Goal: Information Seeking & Learning: Learn about a topic

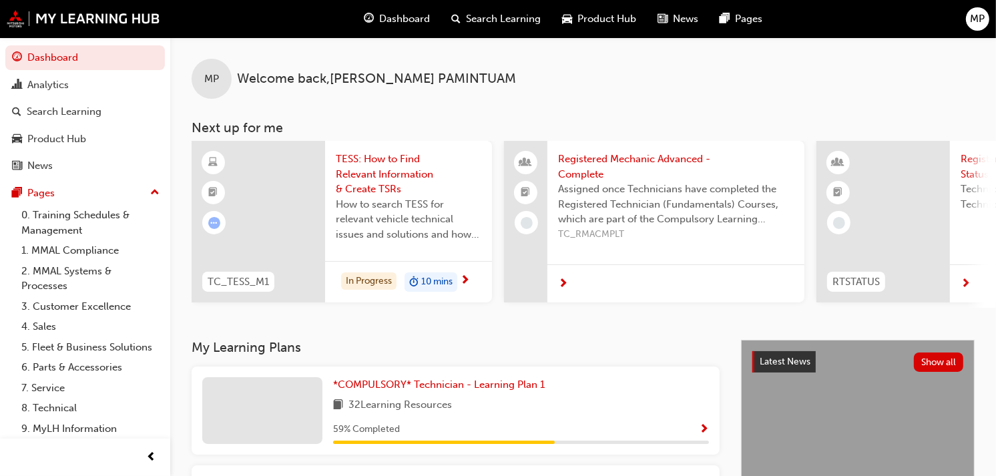
click at [996, 55] on div "MP Welcome back , [PERSON_NAME]" at bounding box center [583, 67] width 826 height 61
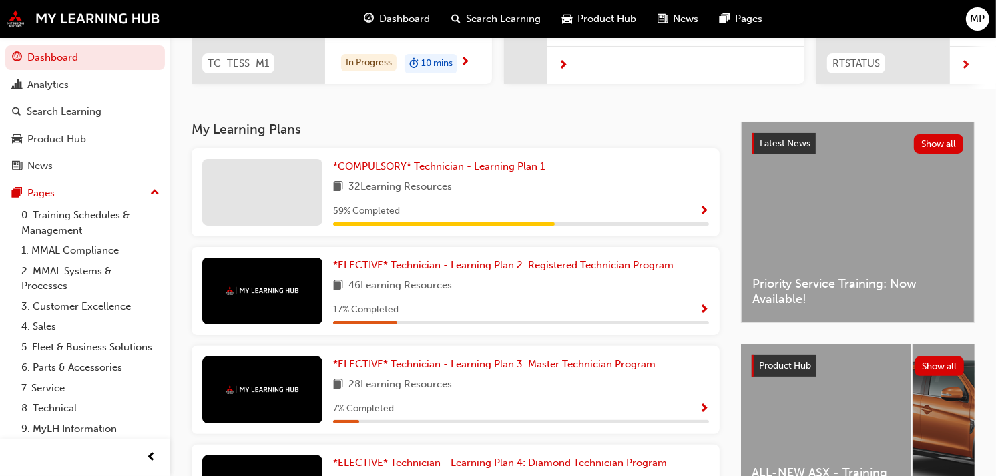
scroll to position [196, 0]
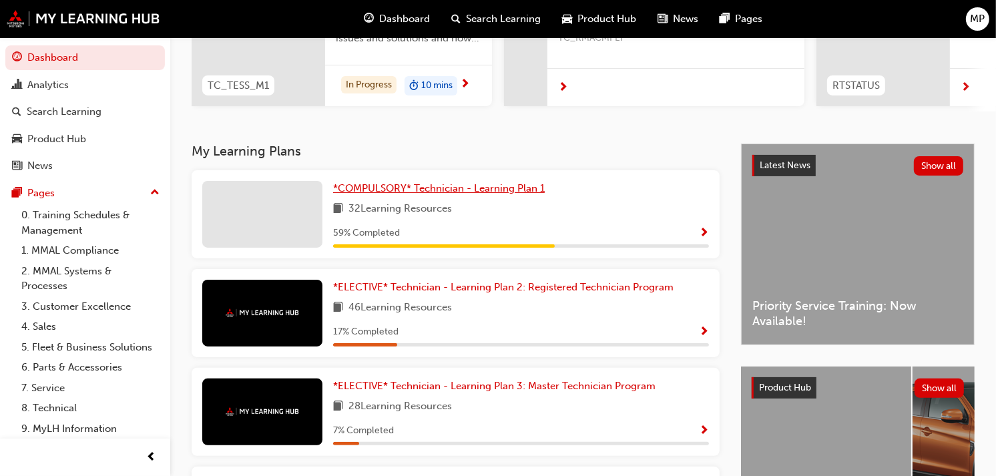
click at [455, 188] on span "*COMPULSORY* Technician - Learning Plan 1" at bounding box center [439, 188] width 212 height 12
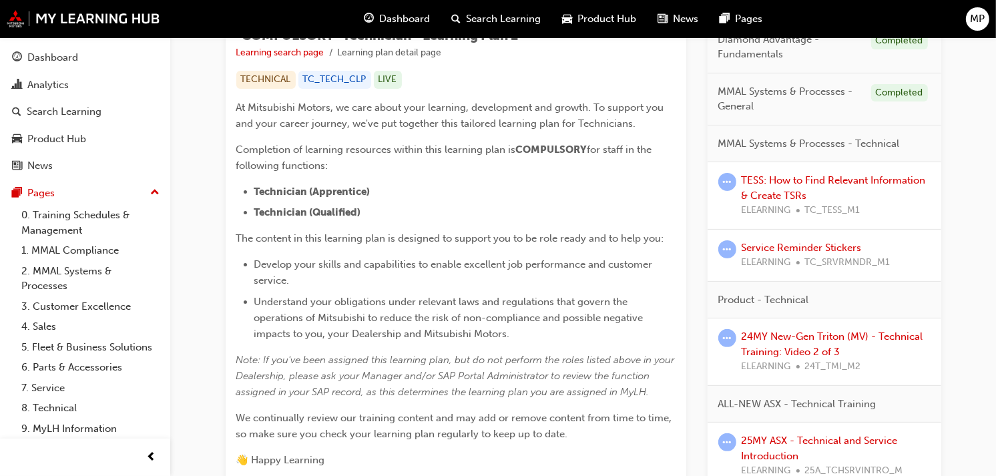
scroll to position [239, 0]
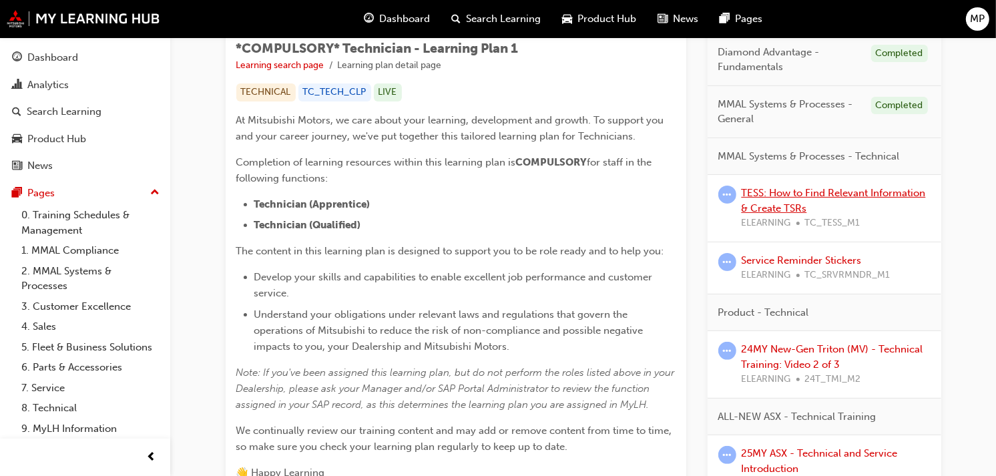
click at [878, 191] on link "TESS: How to Find Relevant Information & Create TSRs" at bounding box center [834, 200] width 184 height 27
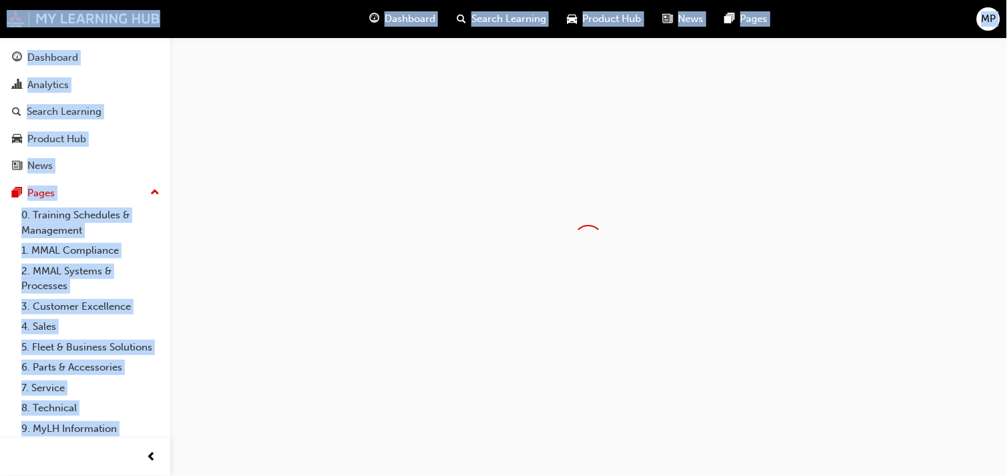
click at [878, 191] on div at bounding box center [588, 239] width 837 height 405
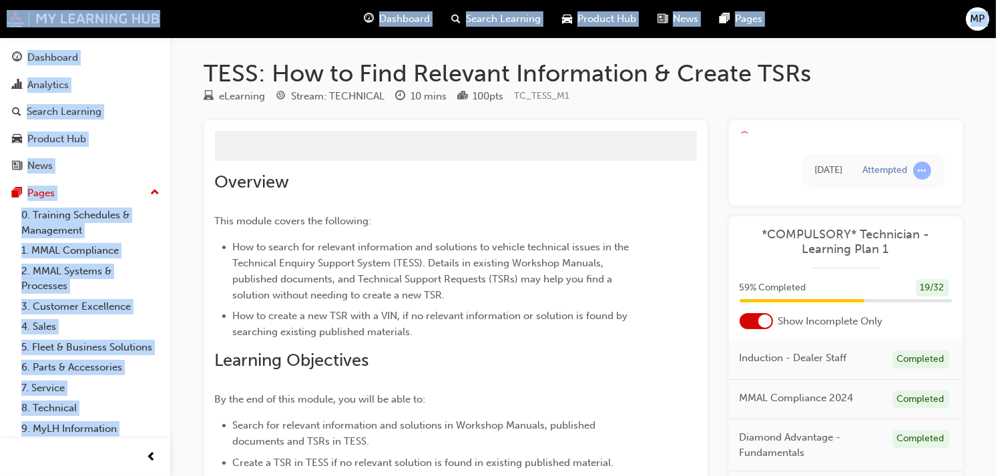
click at [843, 108] on div "eLearning Stream: TECHNICAL 10 mins 100 pts TC_TESS_M1" at bounding box center [583, 99] width 759 height 22
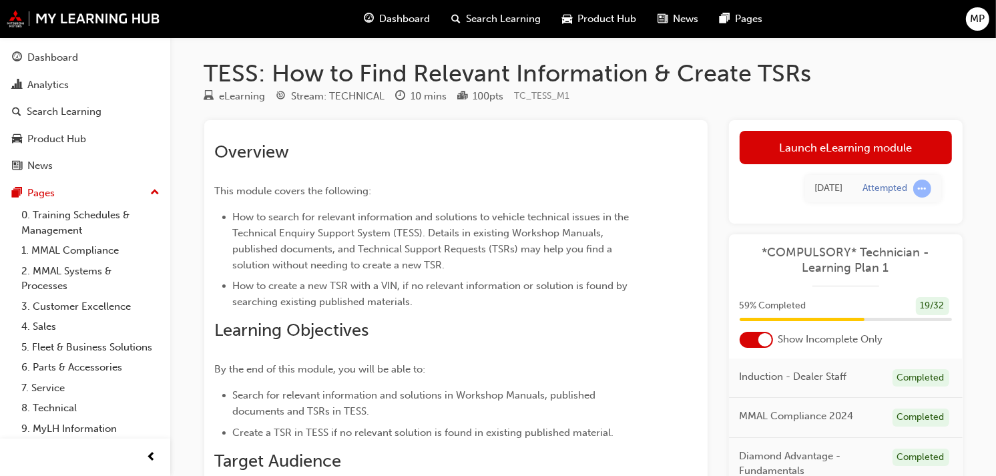
click at [894, 165] on div "[DATE] Attempted" at bounding box center [846, 188] width 212 height 49
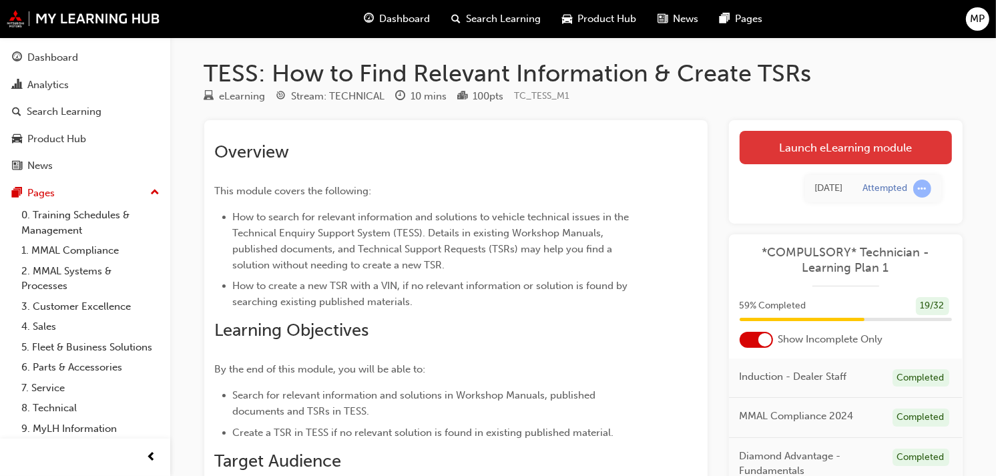
click at [889, 150] on link "Launch eLearning module" at bounding box center [846, 147] width 212 height 33
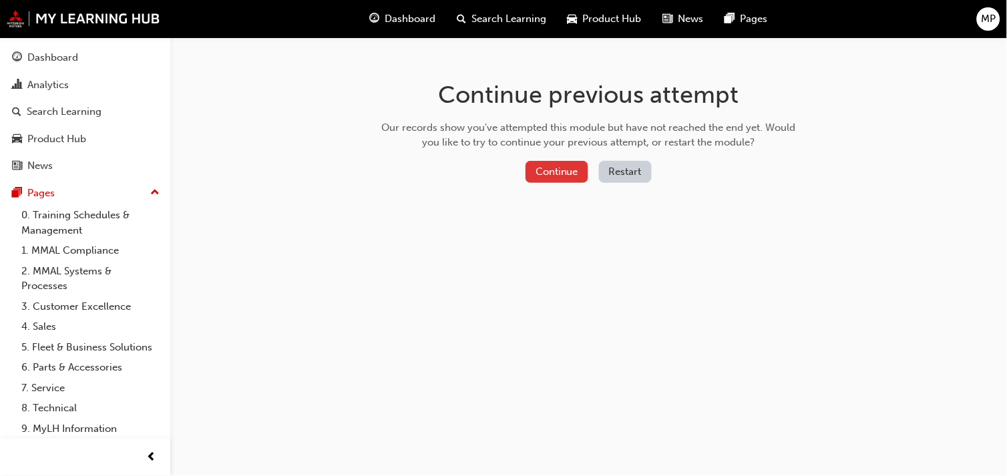
click at [554, 164] on button "Continue" at bounding box center [557, 172] width 63 height 22
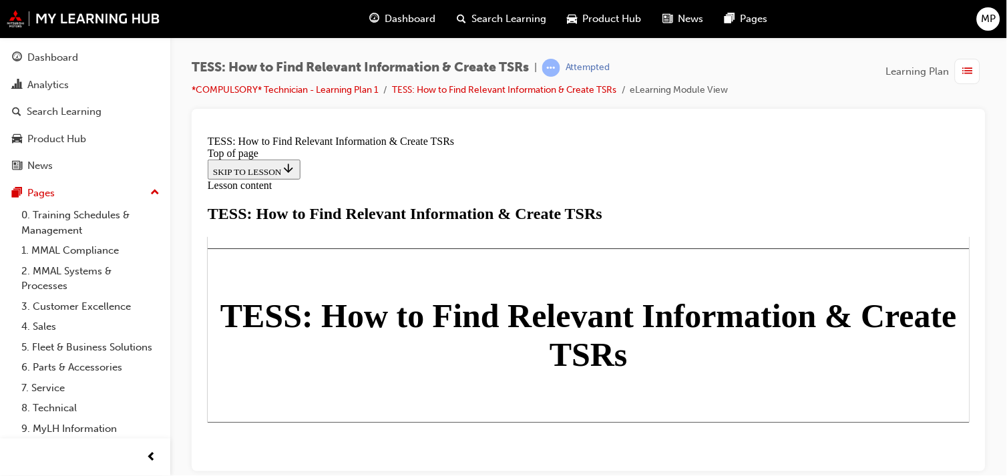
scroll to position [789, 0]
drag, startPoint x: 971, startPoint y: 160, endPoint x: 1208, endPoint y: 352, distance: 305.3
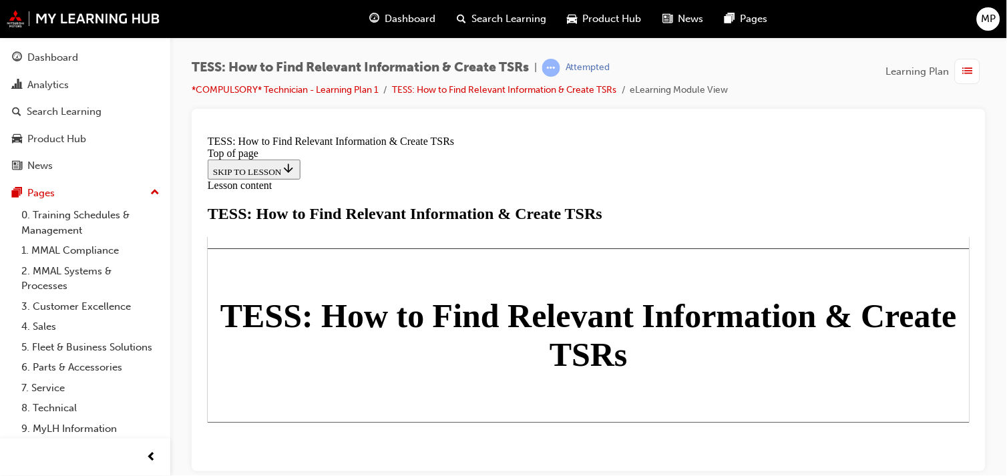
scroll to position [2124, 0]
drag, startPoint x: 765, startPoint y: 250, endPoint x: 1004, endPoint y: 419, distance: 293.1
click at [1004, 419] on div "TESS: How to Find Relevant Information & Create TSRs | Attempted *COMPULSORY* T…" at bounding box center [588, 239] width 837 height 405
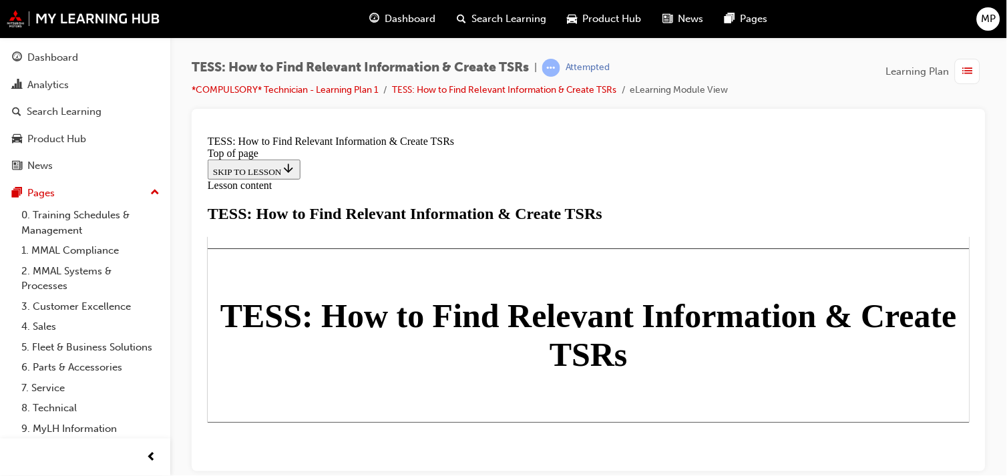
drag, startPoint x: 767, startPoint y: 196, endPoint x: 988, endPoint y: 446, distance: 334.0
click at [988, 446] on div "TESS: How to Find Relevant Information & Create TSRs | Attempted *COMPULSORY* T…" at bounding box center [503, 238] width 1007 height 476
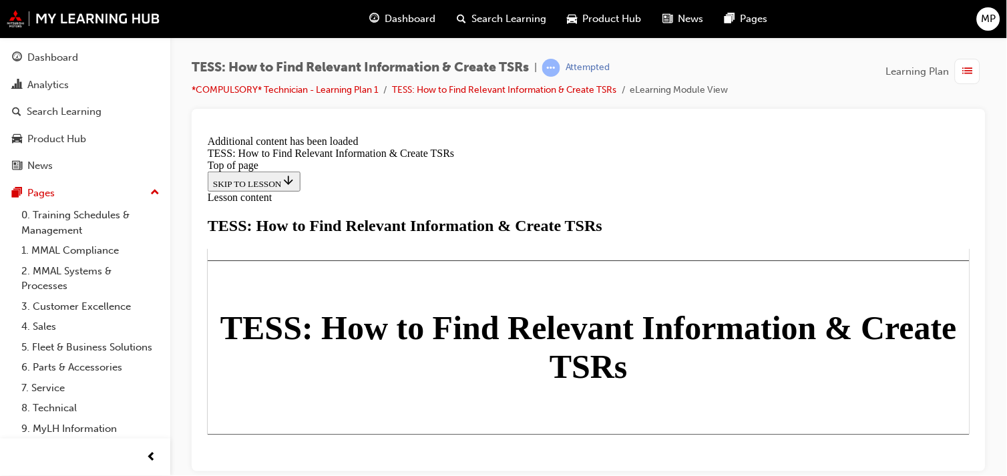
scroll to position [3605, 0]
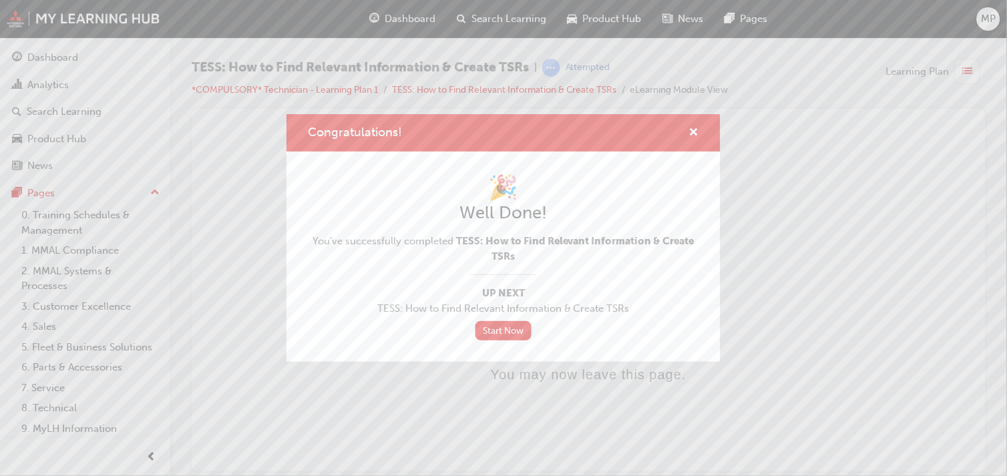
scroll to position [0, 0]
click at [692, 136] on span "cross-icon" at bounding box center [694, 134] width 10 height 12
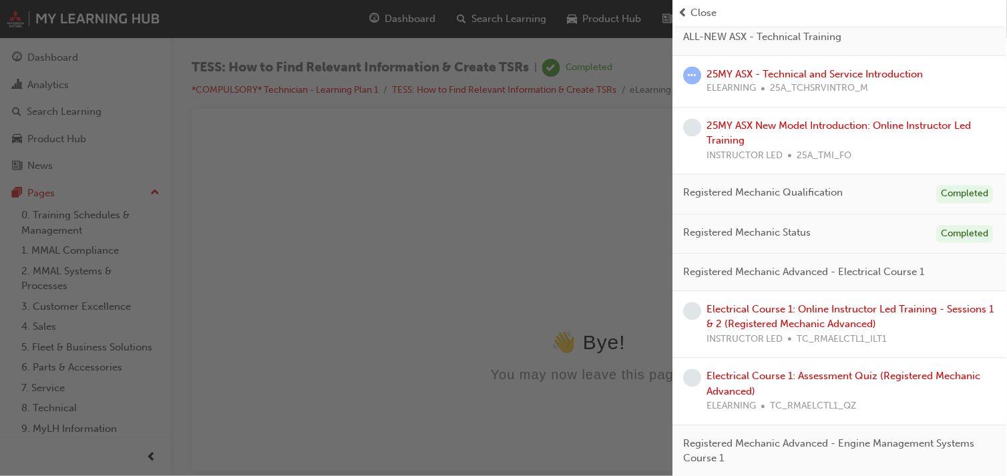
scroll to position [467, 0]
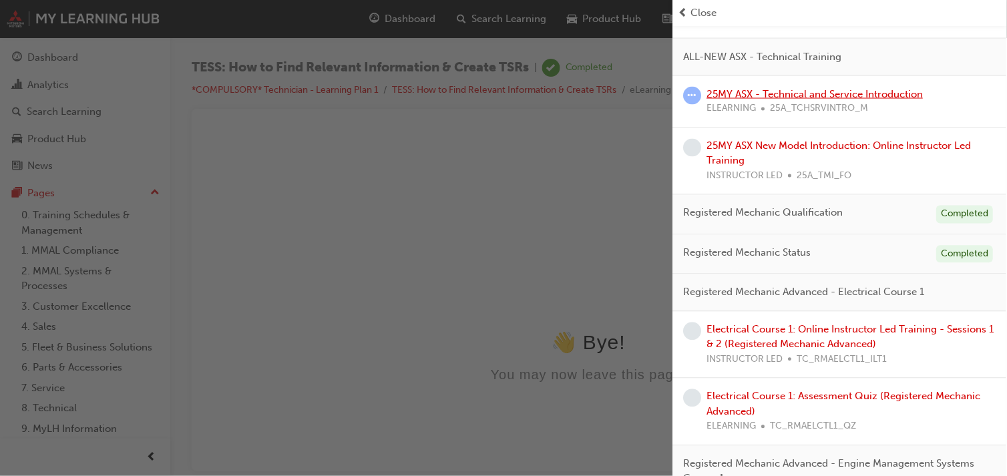
click at [739, 100] on link "25MY ASX - Technical and Service Introduction" at bounding box center [815, 94] width 216 height 12
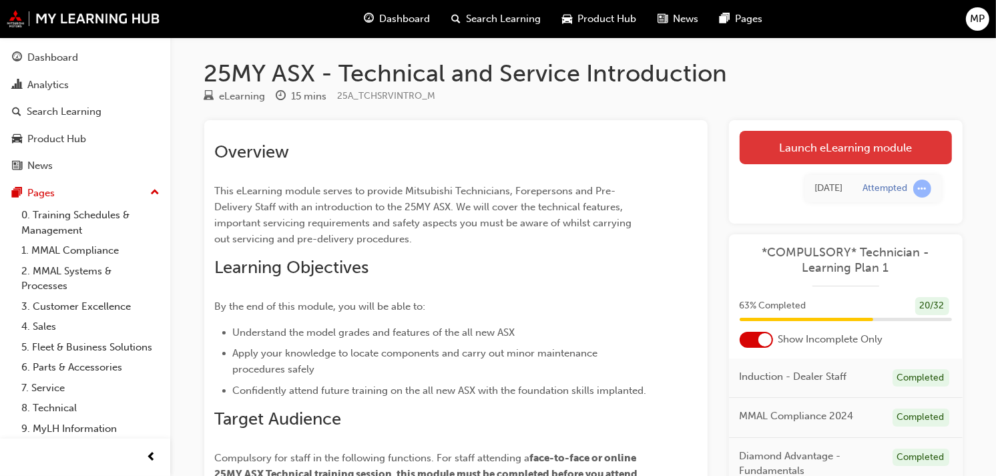
click at [783, 148] on link "Launch eLearning module" at bounding box center [846, 147] width 212 height 33
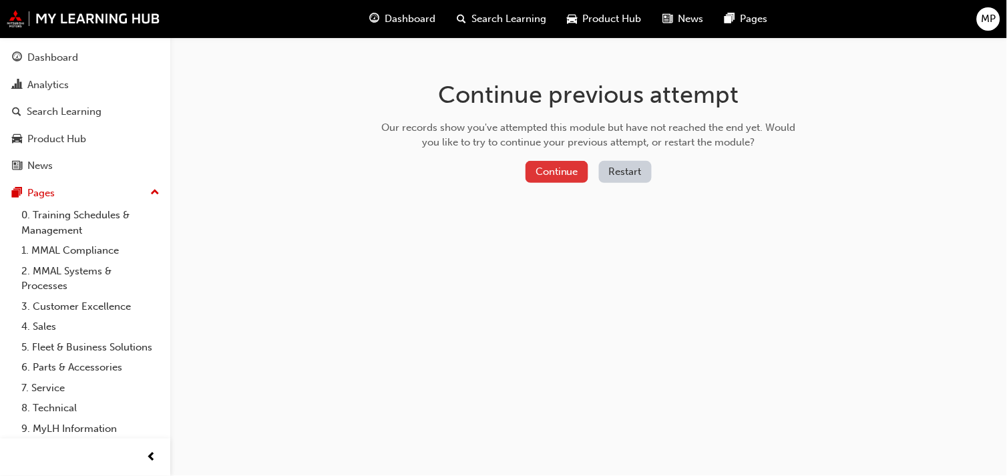
click at [534, 171] on button "Continue" at bounding box center [557, 172] width 63 height 22
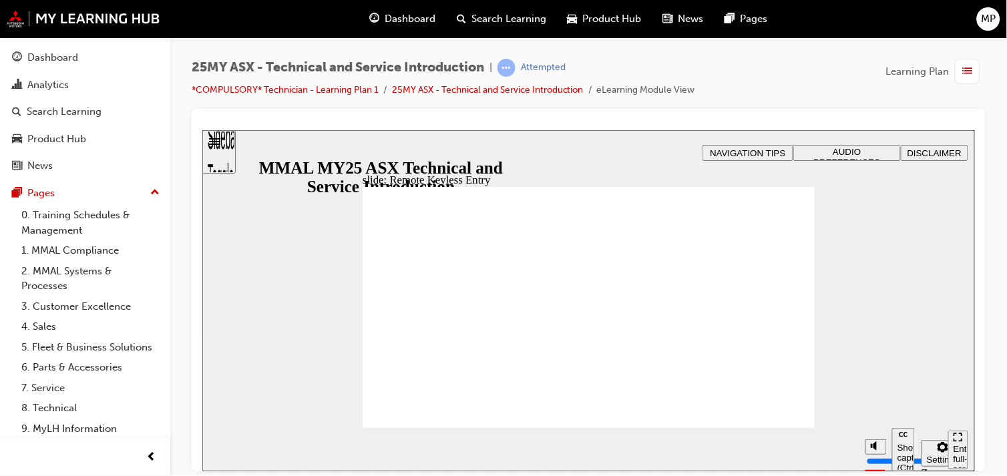
type input "15"
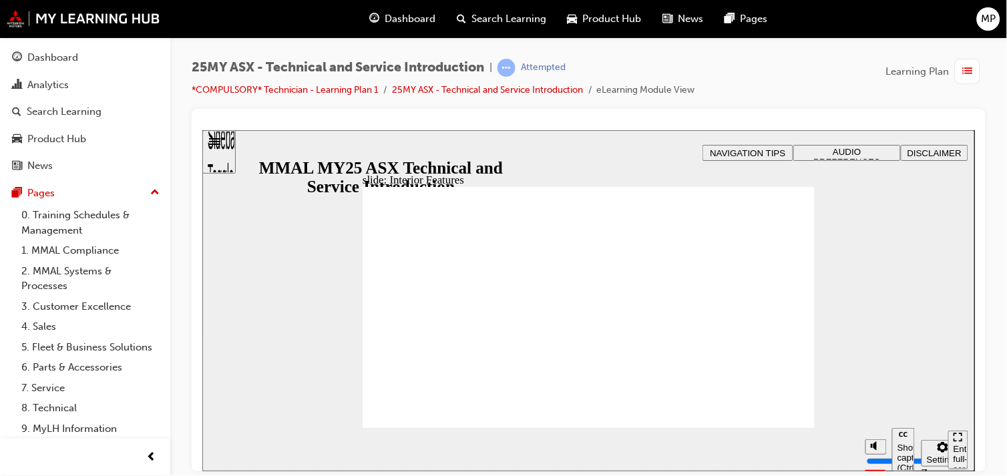
type input "17"
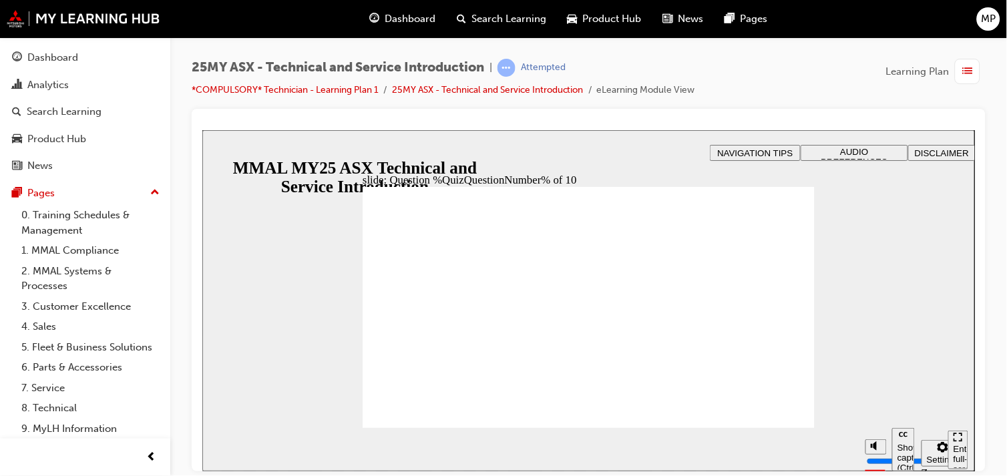
radio input "true"
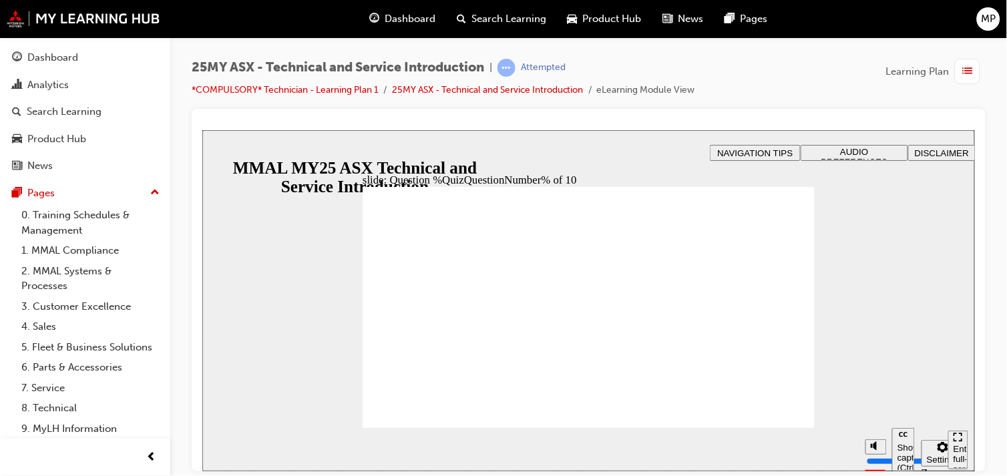
radio input "true"
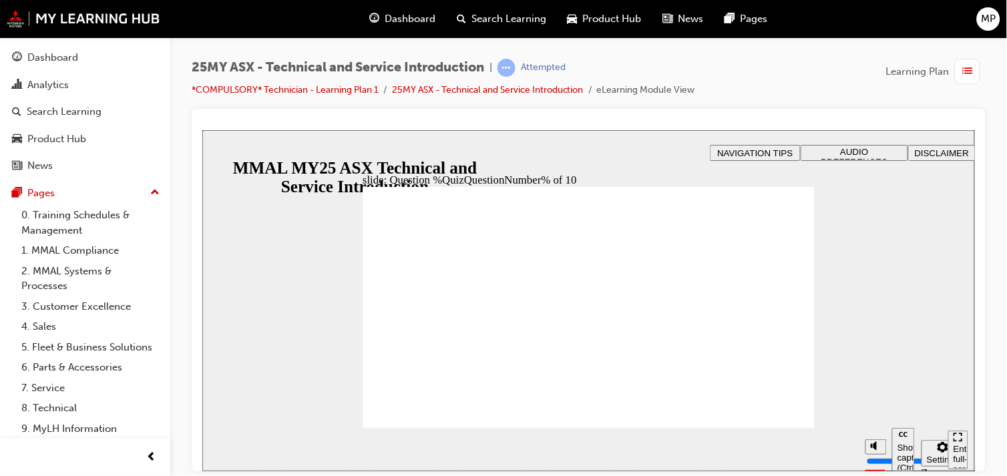
radio input "true"
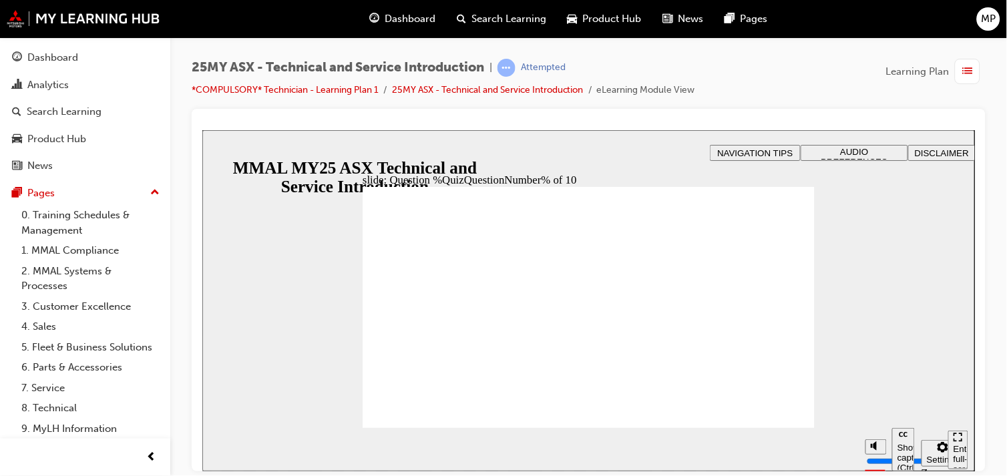
radio input "true"
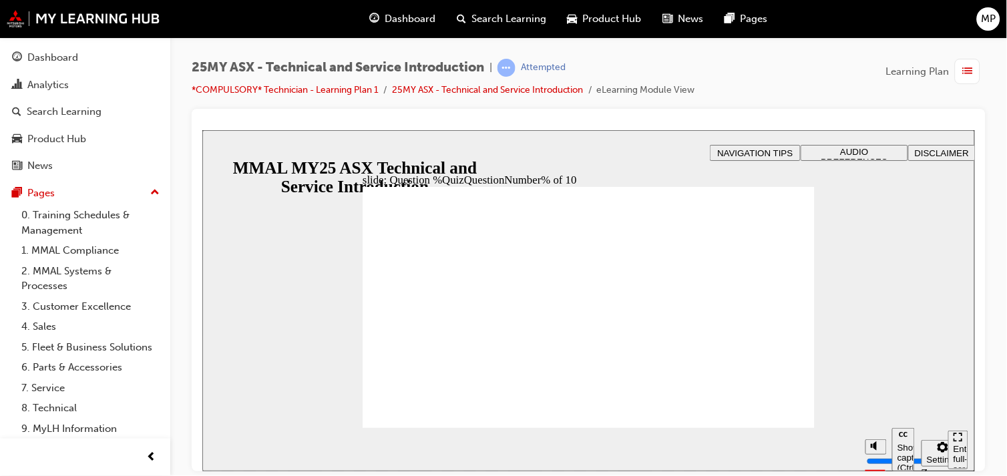
radio input "true"
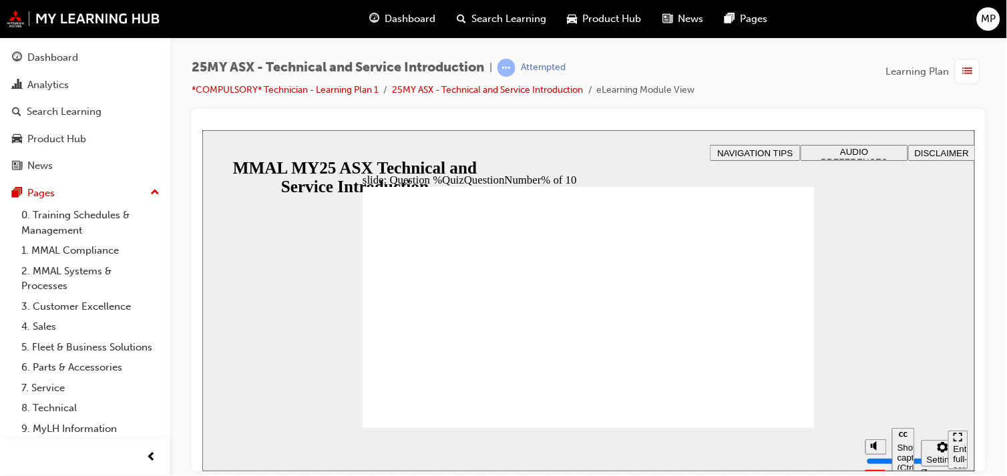
radio input "true"
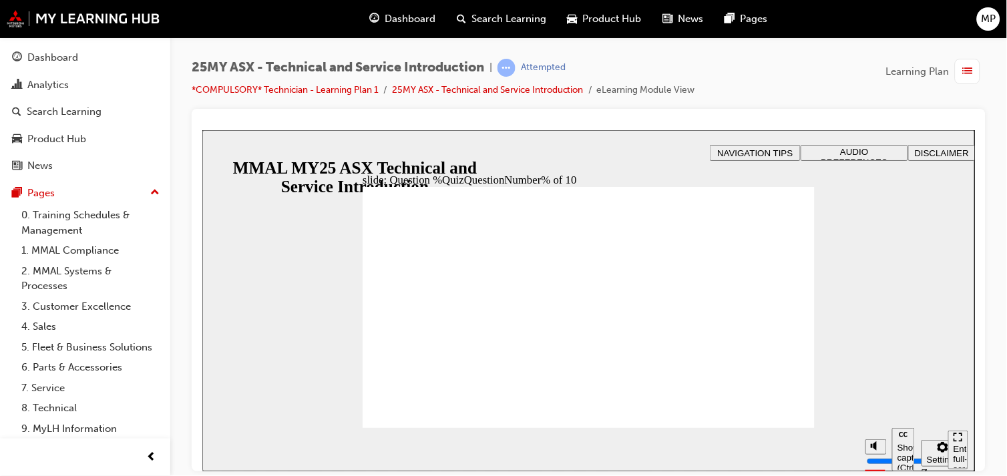
radio input "true"
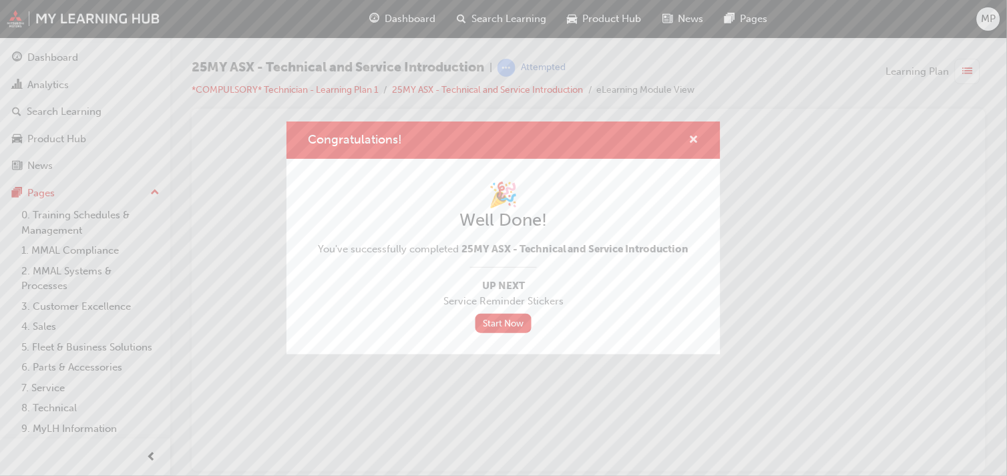
click at [696, 139] on span "cross-icon" at bounding box center [694, 141] width 10 height 12
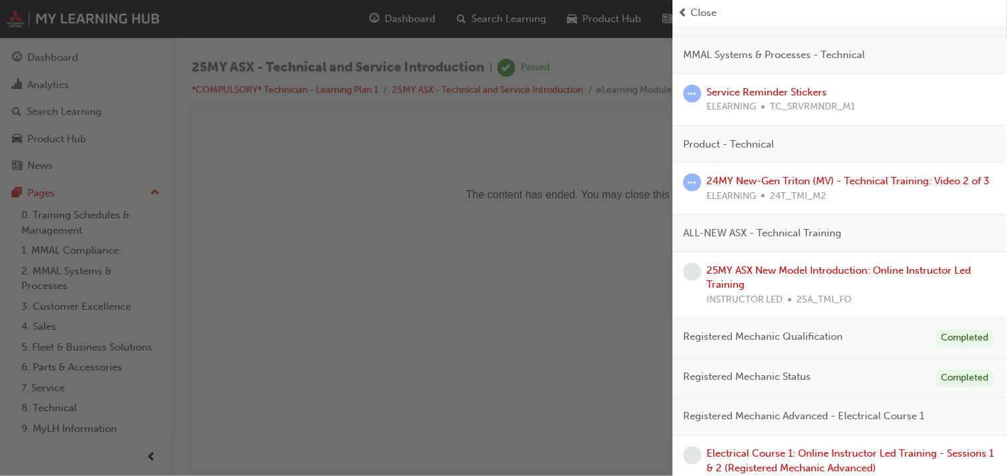
scroll to position [178, 0]
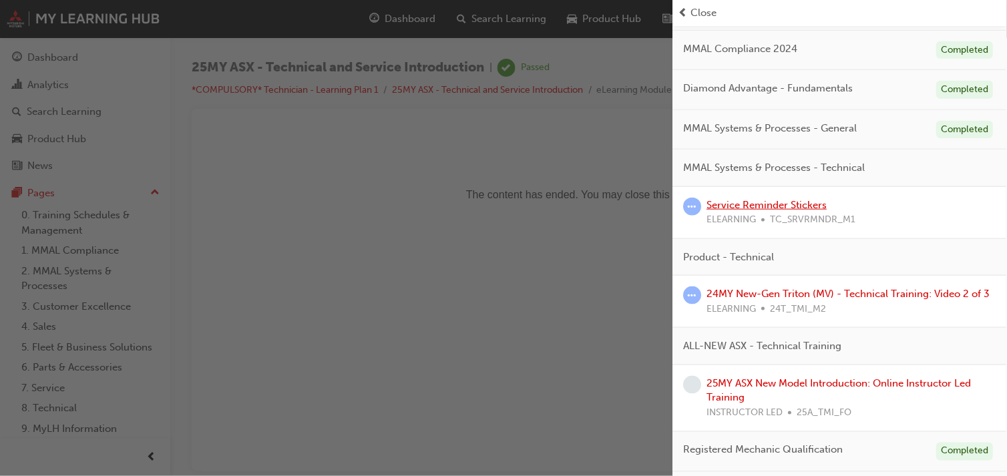
click at [793, 204] on link "Service Reminder Stickers" at bounding box center [767, 205] width 120 height 12
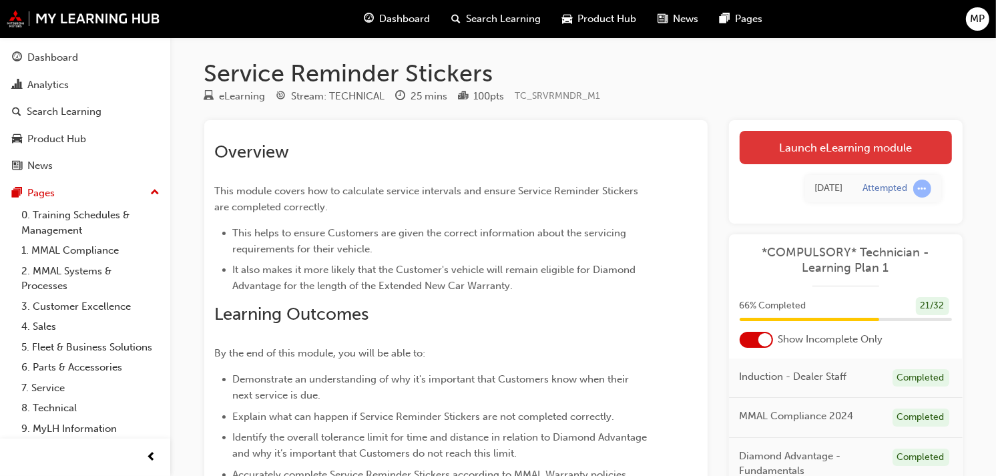
click at [808, 152] on link "Launch eLearning module" at bounding box center [846, 147] width 212 height 33
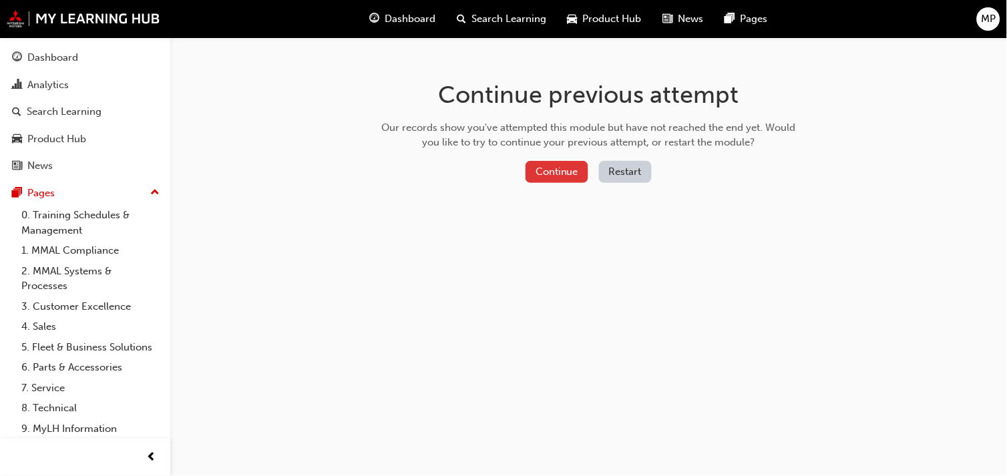
click at [573, 167] on button "Continue" at bounding box center [557, 172] width 63 height 22
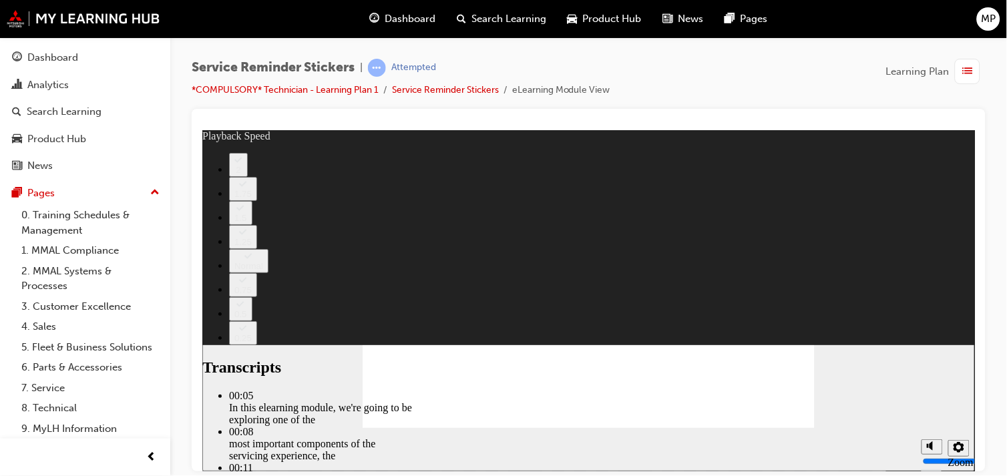
type input "98"
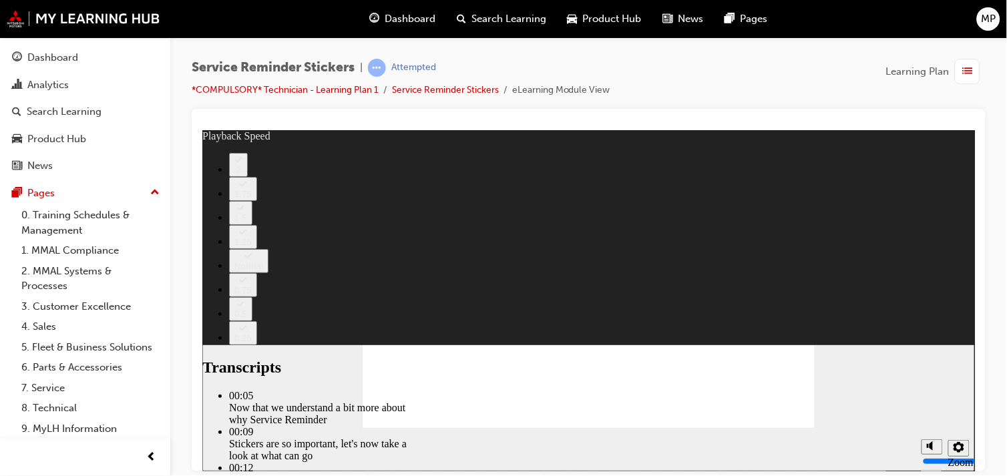
type input "41"
type input "135"
